Goal: Task Accomplishment & Management: Manage account settings

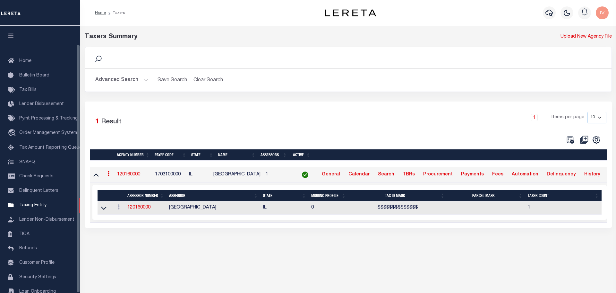
scroll to position [20, 0]
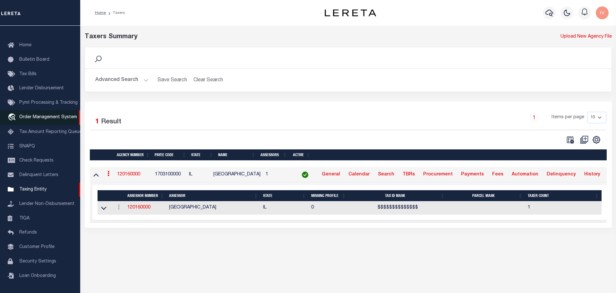
click at [33, 115] on span "Order Management System" at bounding box center [48, 117] width 58 height 4
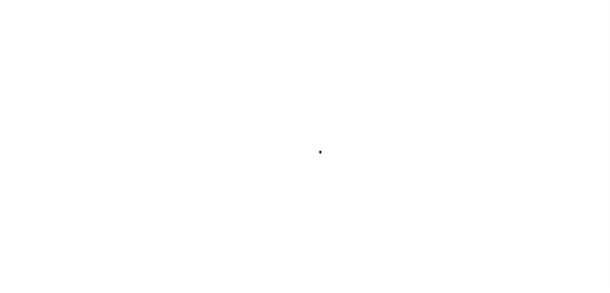
scroll to position [20, 0]
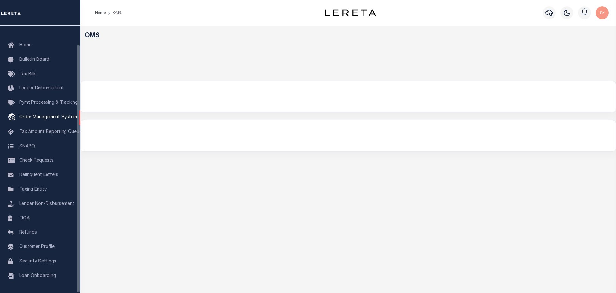
select select "200"
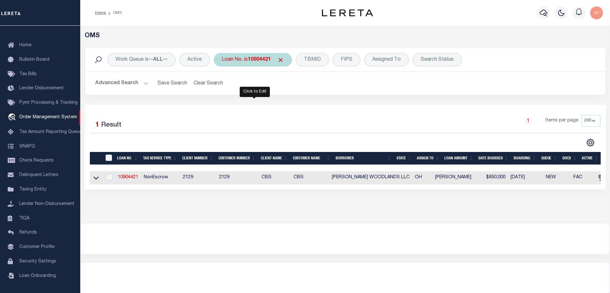
click at [258, 62] on b "10904421" at bounding box center [259, 59] width 23 height 5
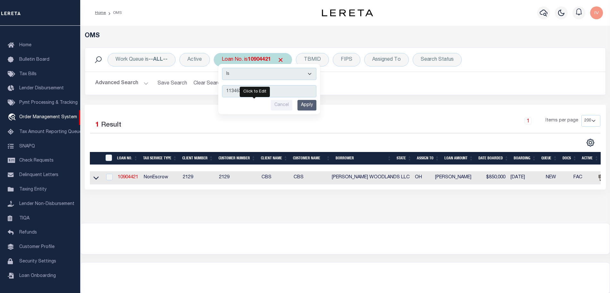
type input "113463"
click at [304, 102] on input "Apply" at bounding box center [306, 105] width 19 height 11
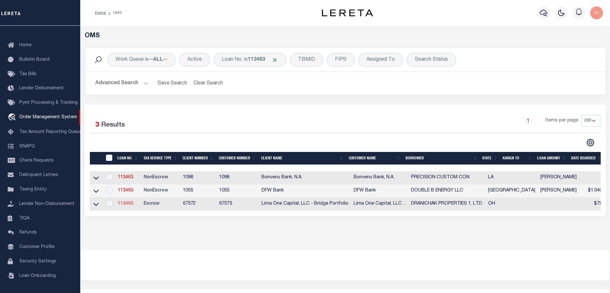
click at [128, 205] on link "113463" at bounding box center [125, 203] width 15 height 4
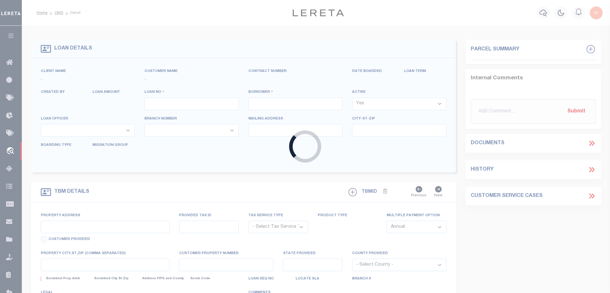
type input "113463"
type input "DRANICHAK PROPERTIES 1, LTD."
select select
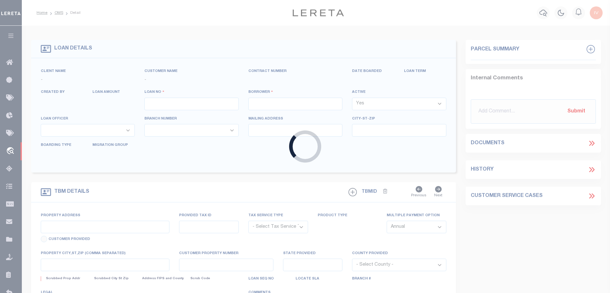
select select
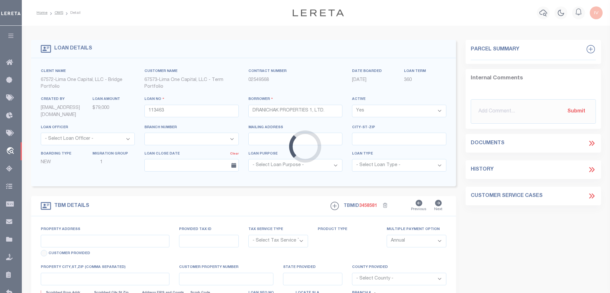
type input "[STREET_ADDRESS][PERSON_NAME]"
radio input "true"
select select "Escrow"
select select
type input "COLUMBUS OH 43211"
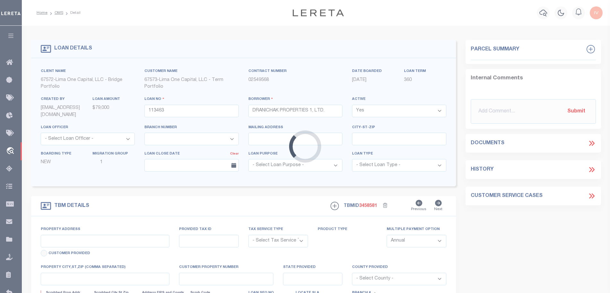
type input "113463-1"
type input "OH"
type textarea "COLLECTOR: ENTITY: PARCEL: 1006501000"
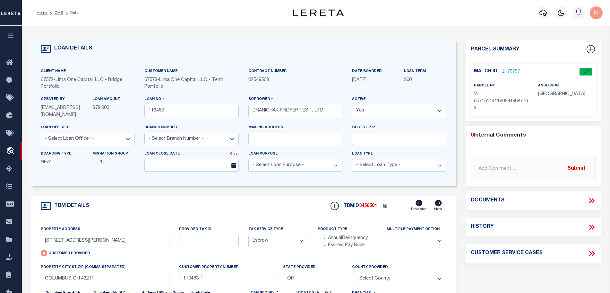
click at [512, 68] on link "2179797" at bounding box center [511, 71] width 18 height 7
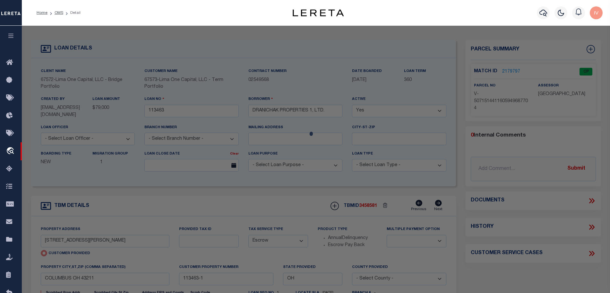
checkbox input "false"
select select "CP"
type input "[STREET_ADDRESS][PERSON_NAME]"
type input "COLUMBUS OH 43211"
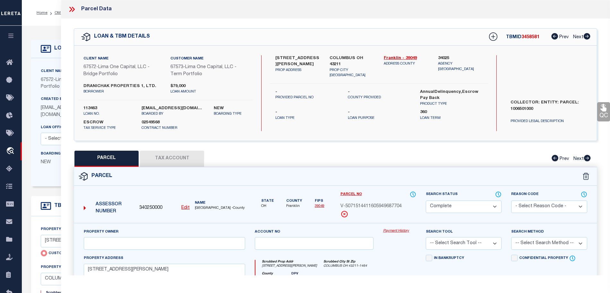
click at [388, 231] on link "Payment History" at bounding box center [399, 230] width 33 height 5
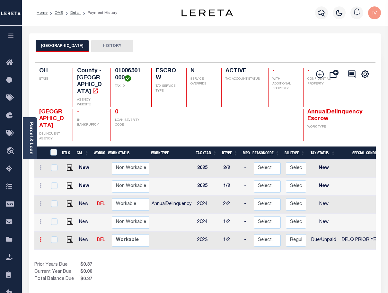
click at [40, 236] on icon at bounding box center [40, 238] width 2 height 5
click at [58, 223] on img at bounding box center [56, 226] width 6 height 7
select select "DUE"
select select "18"
type input "$0.00"
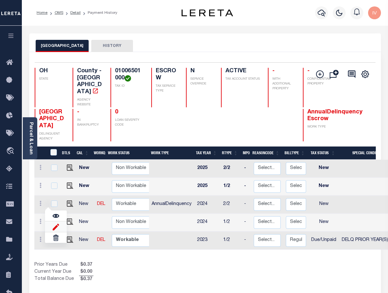
type input "$0.37"
type input "09/08/2025"
type input "$0.00"
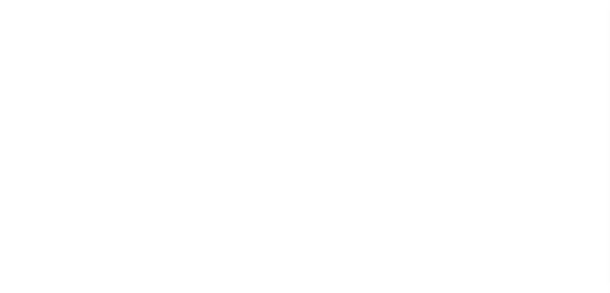
select select "Escrow"
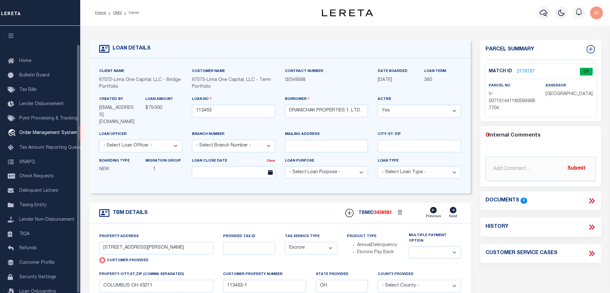
scroll to position [20, 0]
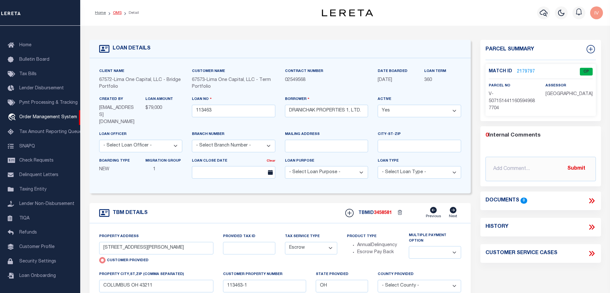
click at [119, 11] on link "OMS" at bounding box center [117, 13] width 9 height 4
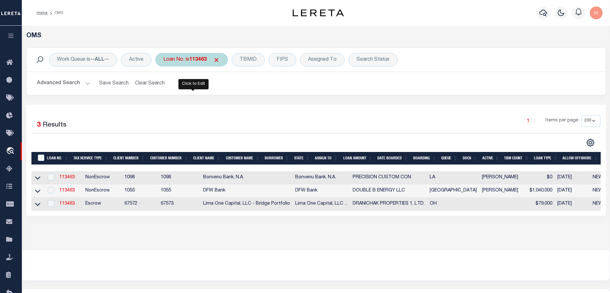
click at [195, 61] on b "113463" at bounding box center [197, 59] width 17 height 5
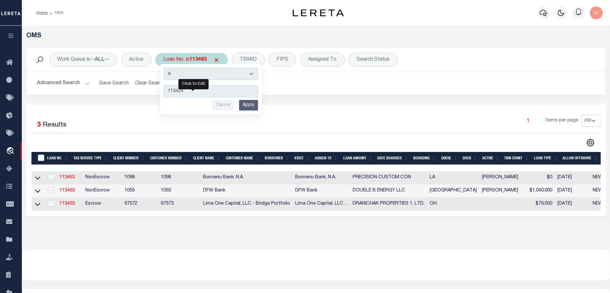
type input "113424"
click at [250, 107] on input "Apply" at bounding box center [248, 105] width 19 height 11
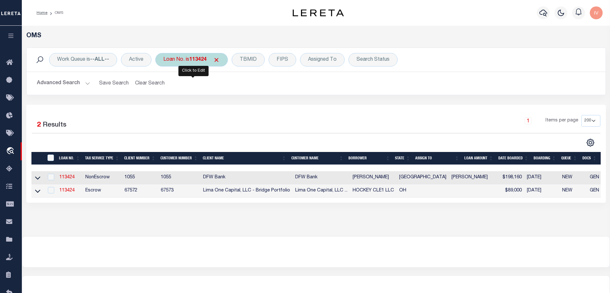
click at [196, 57] on b "113424" at bounding box center [197, 59] width 17 height 5
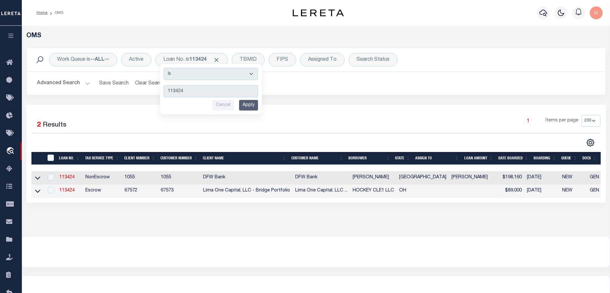
click at [160, 134] on div "Selected 2 Results 1 Items per page 10 25 50 100 200" at bounding box center [316, 131] width 579 height 32
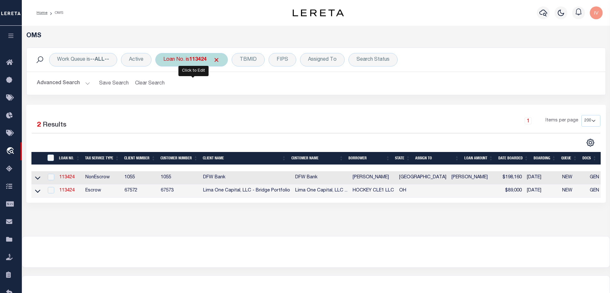
click at [200, 57] on b "113424" at bounding box center [197, 59] width 17 height 5
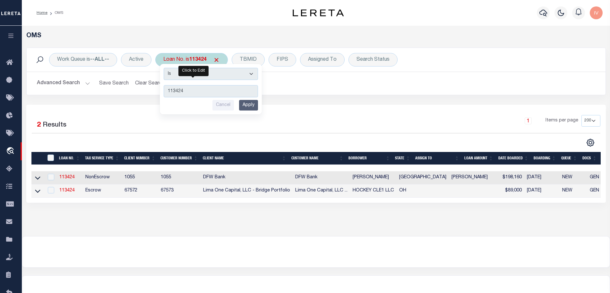
click at [228, 105] on input "Cancel" at bounding box center [222, 105] width 21 height 11
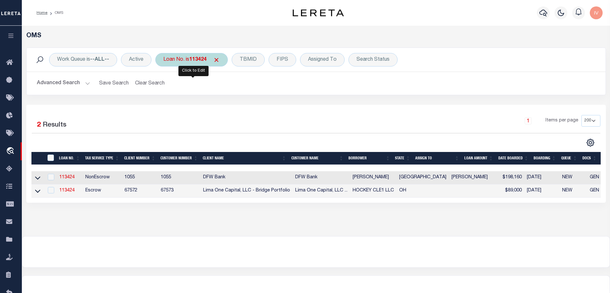
click at [204, 123] on div "1 Items per page 10 25 50 100 200" at bounding box center [388, 123] width 424 height 17
click at [206, 62] on b "113424" at bounding box center [197, 59] width 17 height 5
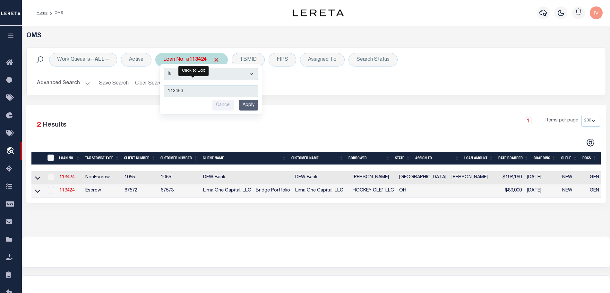
type input "113463"
click at [251, 106] on input "Apply" at bounding box center [248, 105] width 19 height 11
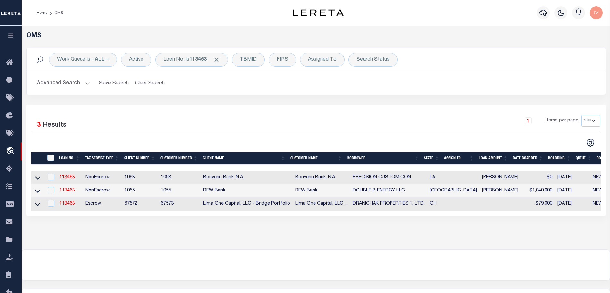
click at [168, 216] on div "Selected 3 Results 1 Items per page 10 25 50 100 200" at bounding box center [315, 160] width 579 height 111
click at [70, 204] on link "113463" at bounding box center [66, 203] width 15 height 4
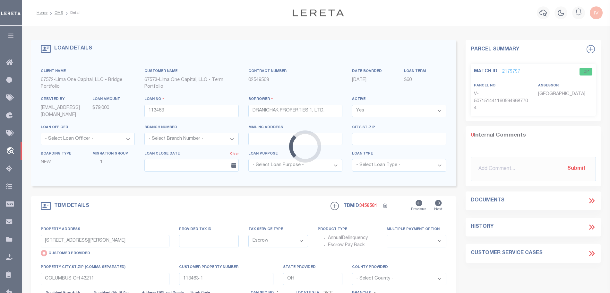
select select
select select "Escrow"
select select
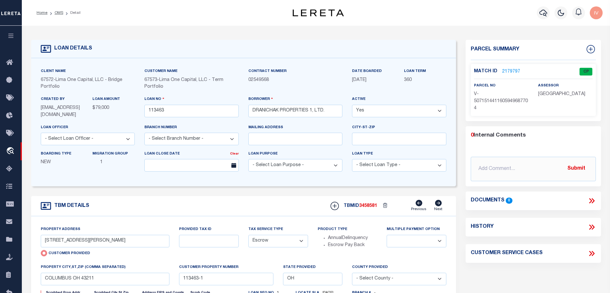
click at [512, 70] on link "2179797" at bounding box center [511, 71] width 18 height 7
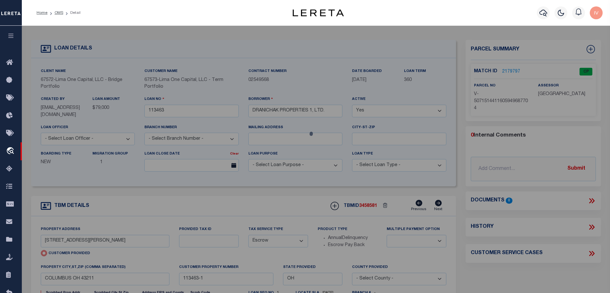
select select "AS"
checkbox input "false"
select select "CP"
type input "[STREET_ADDRESS][PERSON_NAME]"
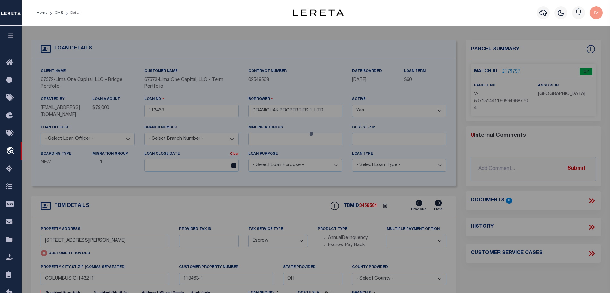
type input "COLUMBUS OH 43211"
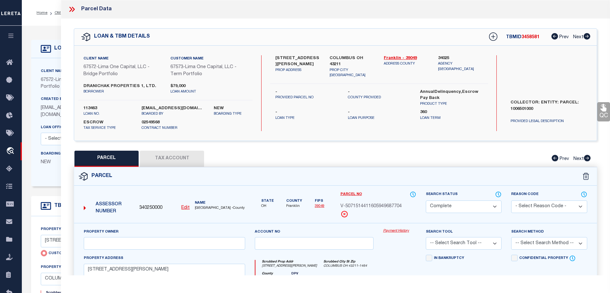
click at [69, 9] on icon at bounding box center [72, 9] width 8 height 8
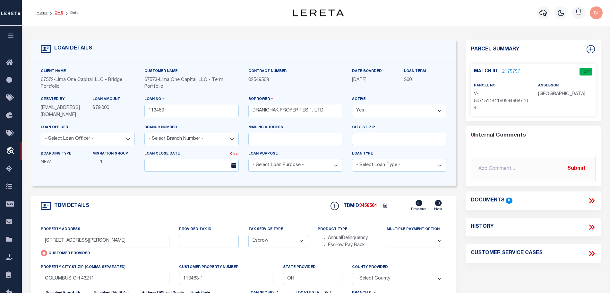
click at [57, 12] on link "OMS" at bounding box center [59, 13] width 9 height 4
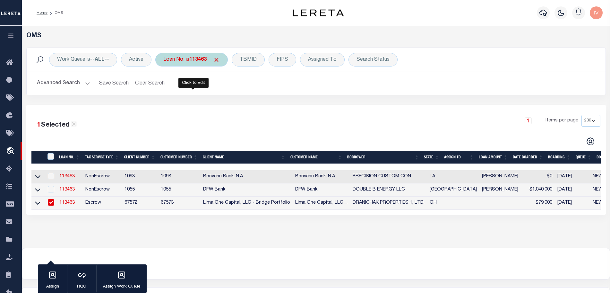
click at [190, 61] on div "Loan No. is 113463" at bounding box center [191, 59] width 72 height 13
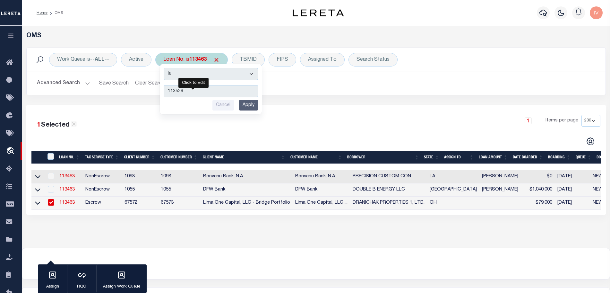
type input "113529"
click at [249, 107] on input "Apply" at bounding box center [248, 105] width 19 height 11
